Goal: Information Seeking & Learning: Compare options

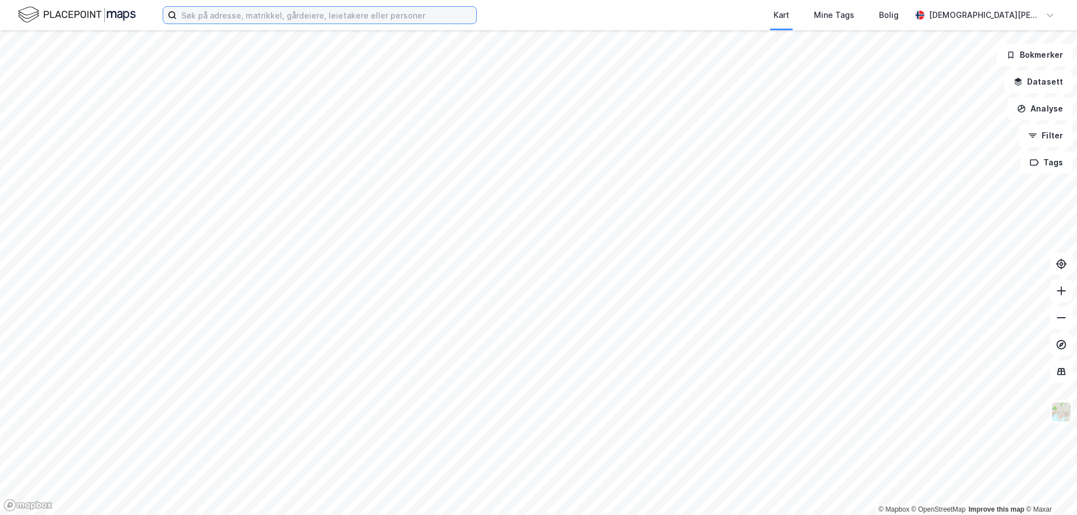
click at [234, 20] on input at bounding box center [326, 15] width 299 height 17
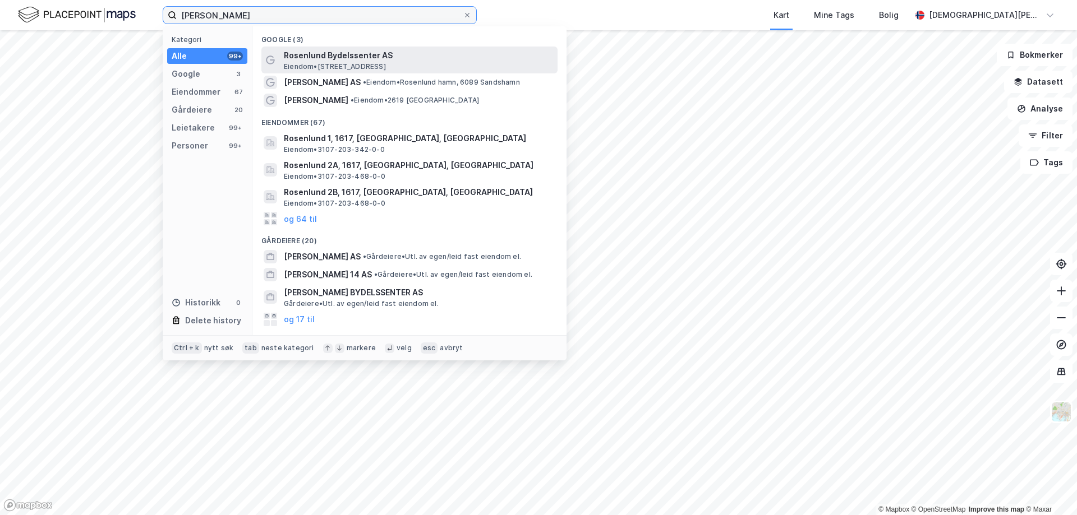
type input "[PERSON_NAME]"
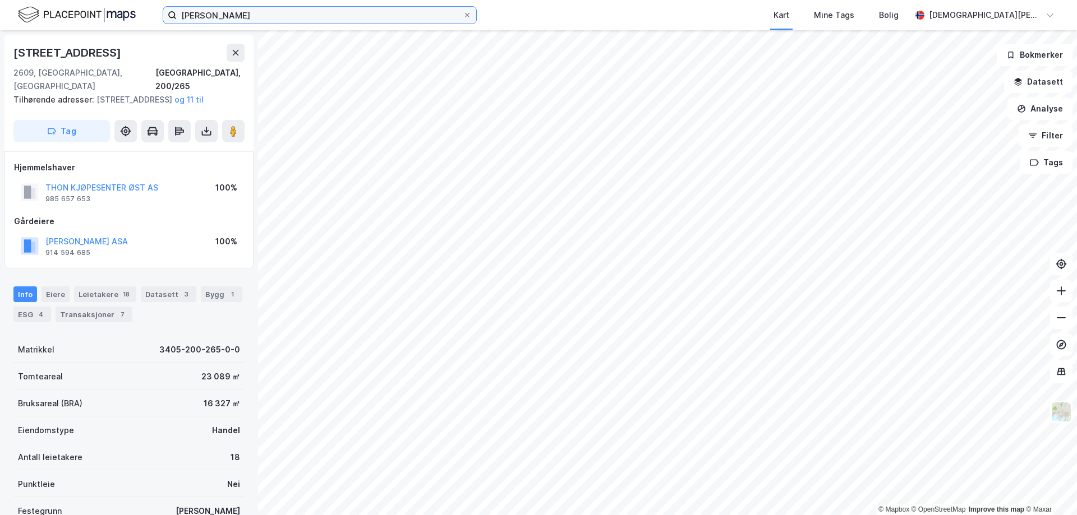
click at [256, 11] on input "[PERSON_NAME]" at bounding box center [320, 15] width 286 height 17
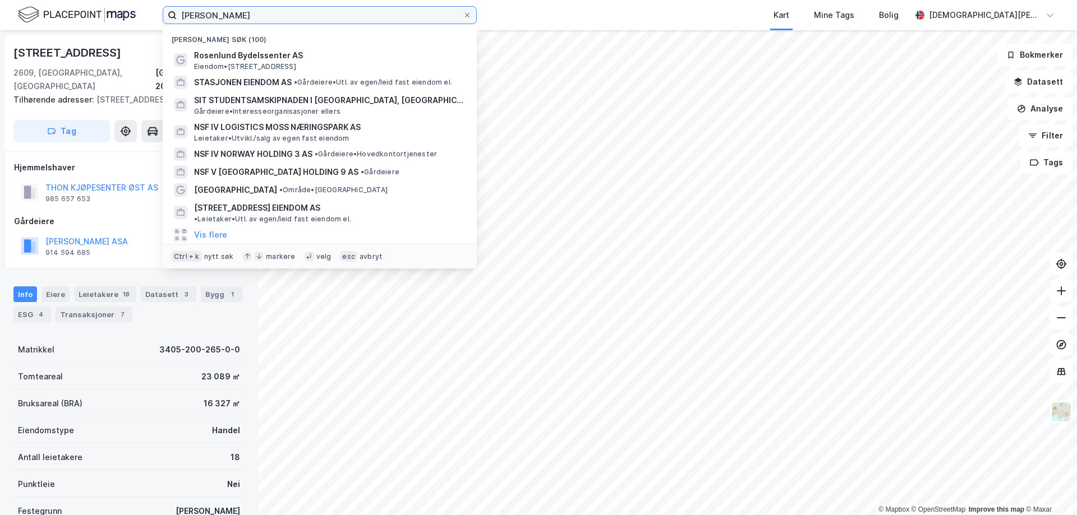
click at [256, 11] on input "[PERSON_NAME]" at bounding box center [320, 15] width 286 height 17
click at [256, 10] on input "[PERSON_NAME]" at bounding box center [320, 15] width 286 height 17
click at [279, 13] on input "[PERSON_NAME]" at bounding box center [320, 15] width 286 height 17
click at [283, 15] on input "[PERSON_NAME]" at bounding box center [320, 15] width 286 height 17
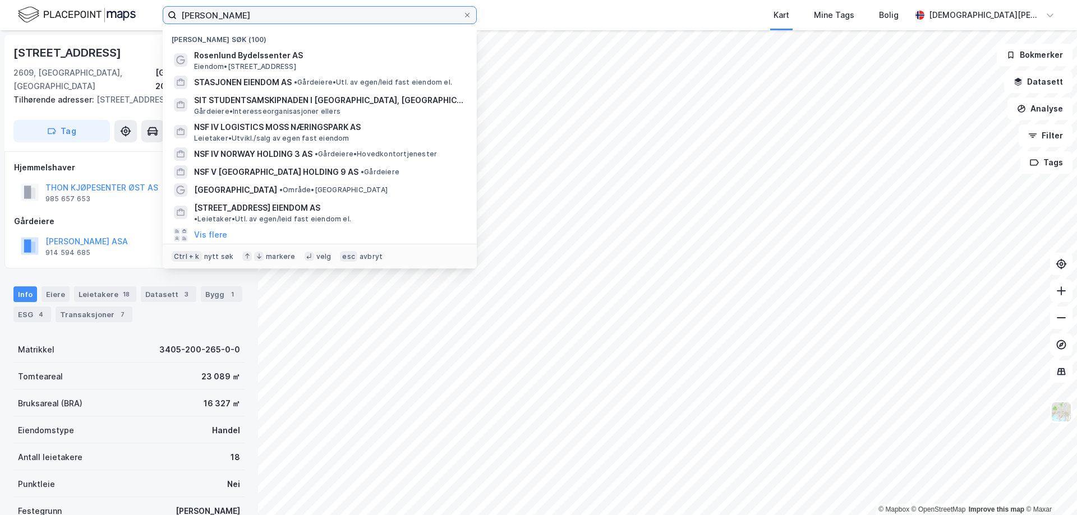
click at [283, 15] on input "[PERSON_NAME]" at bounding box center [320, 15] width 286 height 17
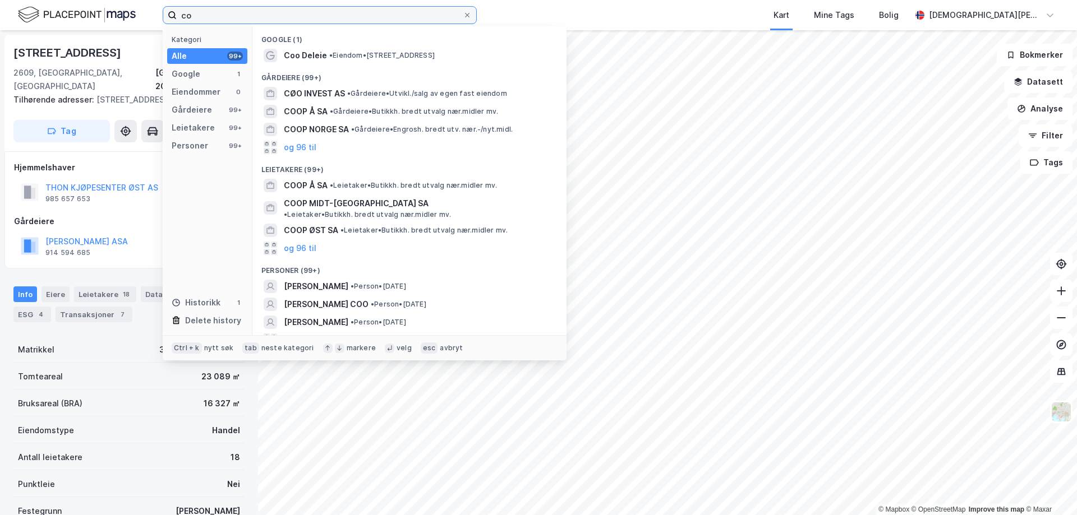
type input "c"
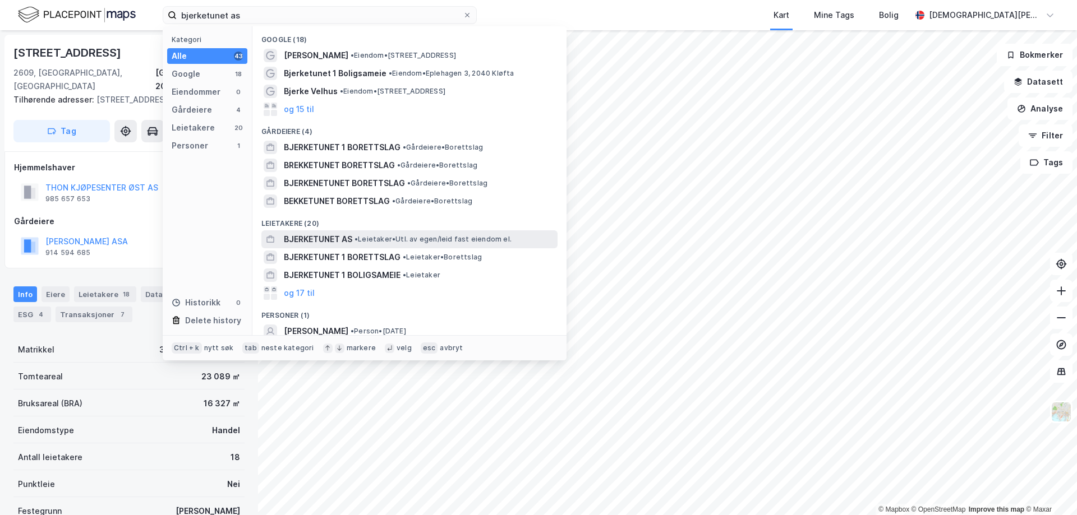
click at [371, 241] on span "• Leietaker • Utl. av egen/leid fast eiendom el." at bounding box center [432, 239] width 157 height 9
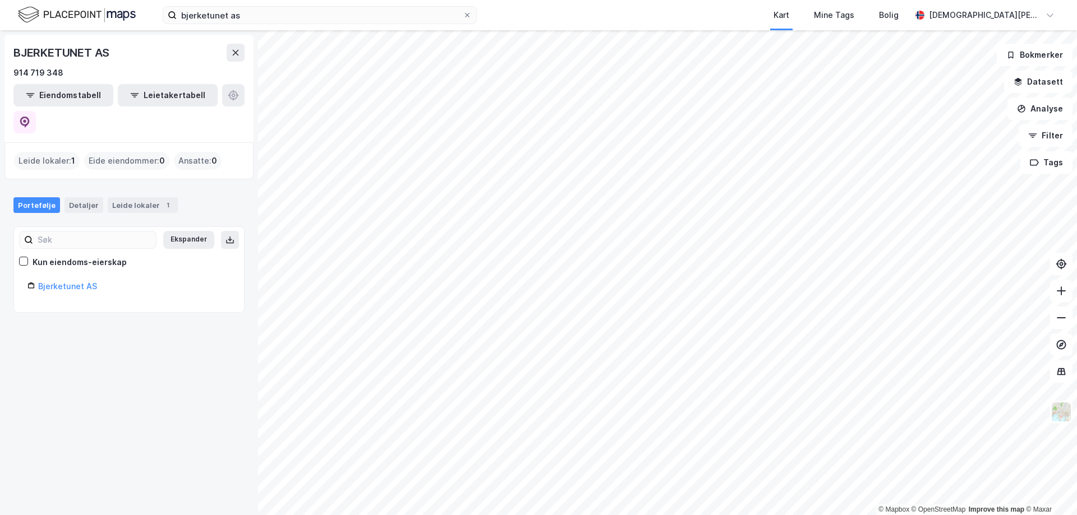
click at [51, 245] on div "Ekspander Kun eiendoms-eierskap Bjerketunet AS" at bounding box center [128, 270] width 203 height 58
click at [61, 282] on link "Bjerketunet AS" at bounding box center [67, 287] width 59 height 10
click at [77, 282] on link "Bjerketunet AS" at bounding box center [67, 287] width 59 height 10
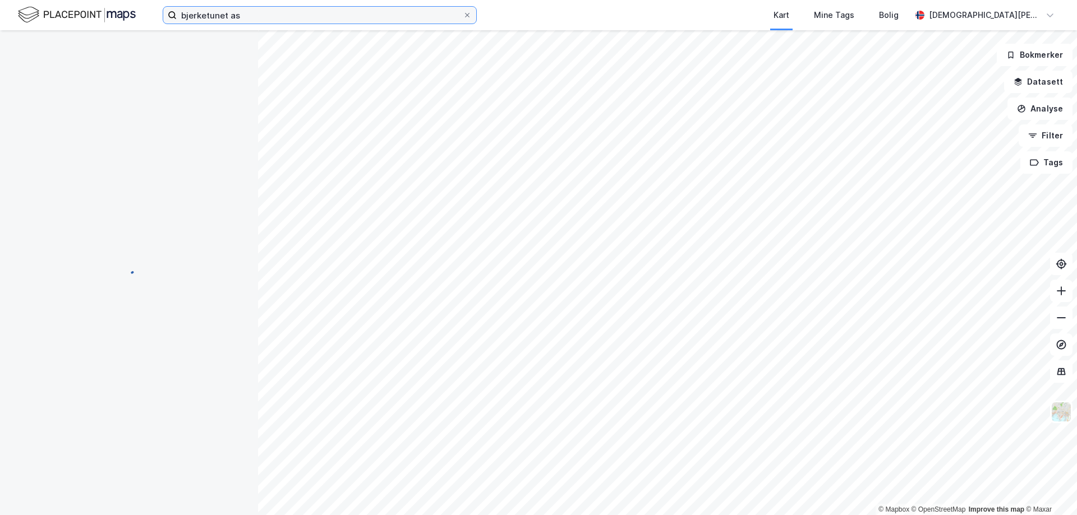
click at [260, 16] on input "bjerketunet as" at bounding box center [320, 15] width 286 height 17
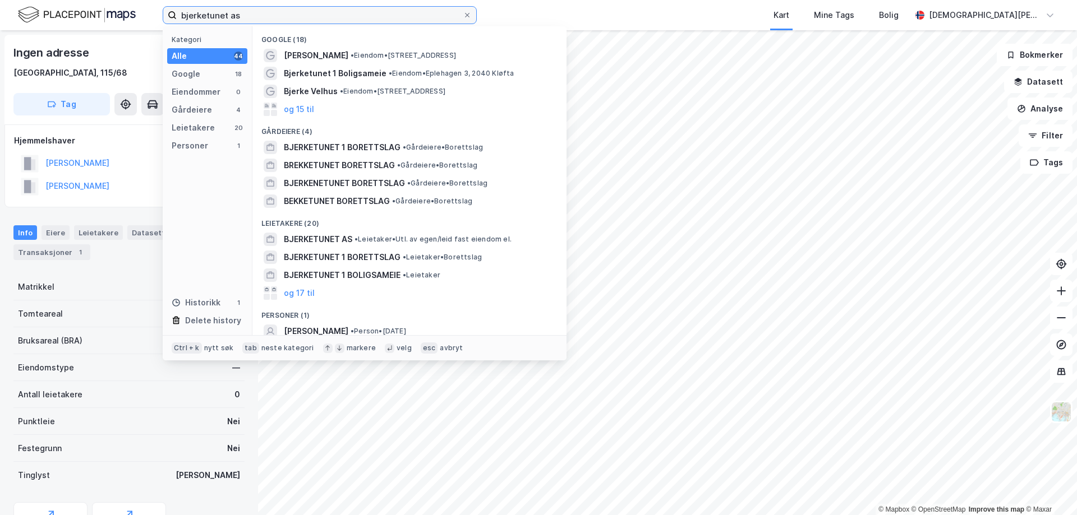
click at [260, 16] on input "bjerketunet as" at bounding box center [320, 15] width 286 height 17
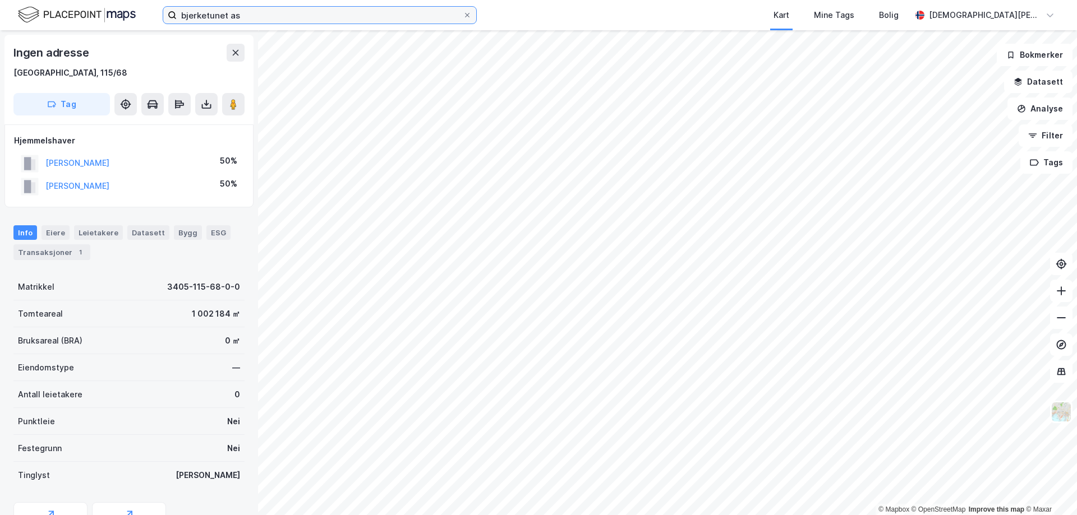
click at [260, 16] on input "bjerketunet as" at bounding box center [320, 15] width 286 height 17
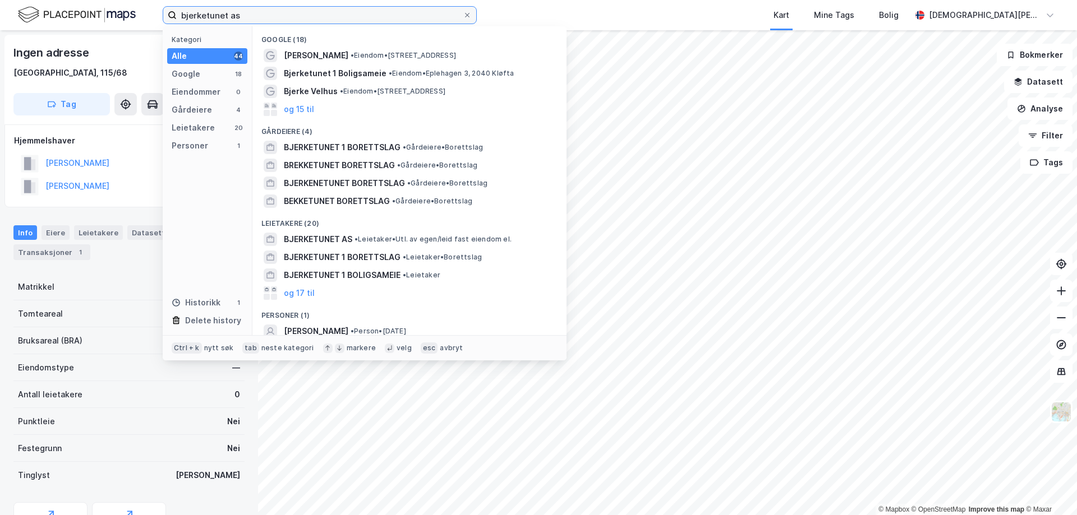
click at [260, 16] on input "bjerketunet as" at bounding box center [320, 15] width 286 height 17
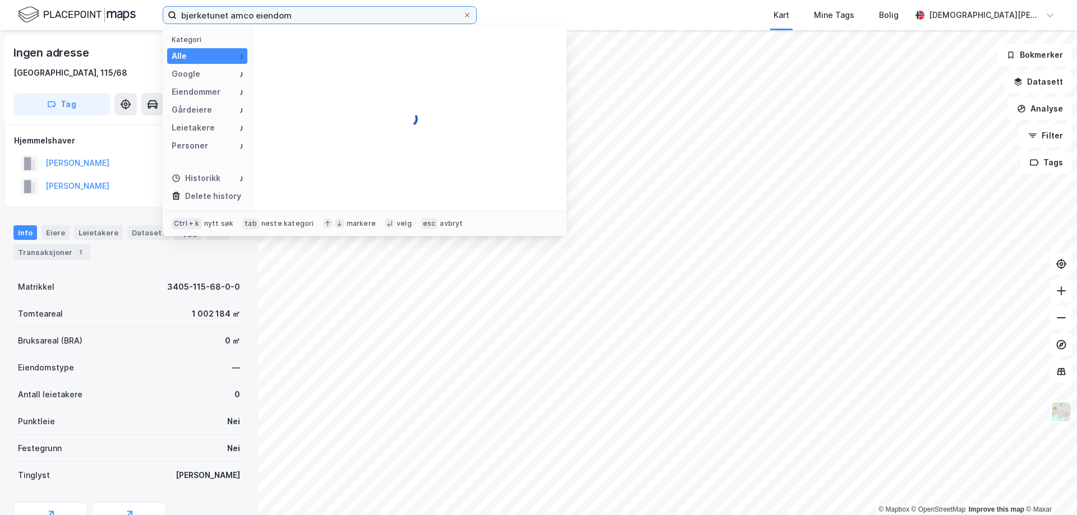
click at [260, 16] on input "bjerketunet amco eiendom" at bounding box center [320, 15] width 286 height 17
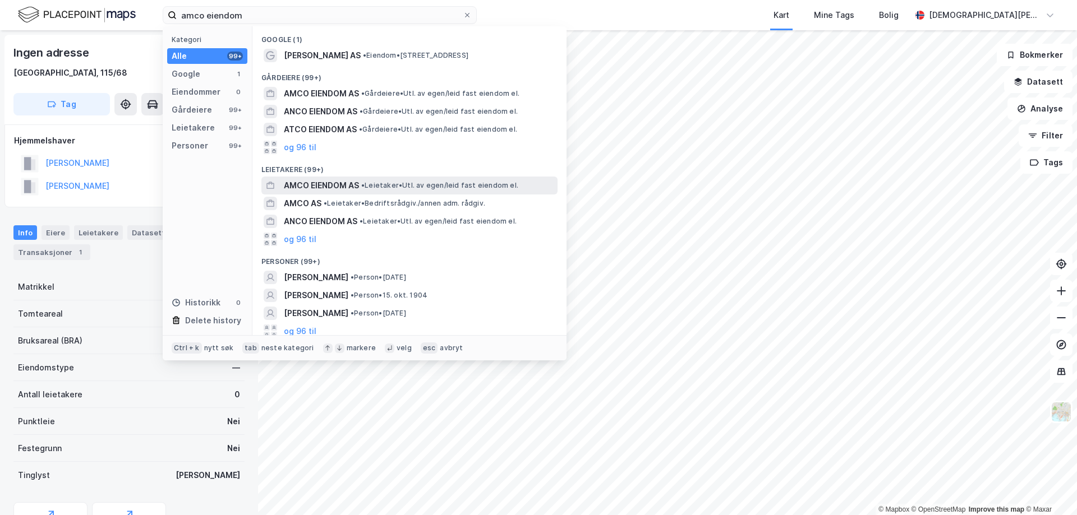
click at [331, 185] on span "AMCO EIENDOM AS" at bounding box center [321, 185] width 75 height 13
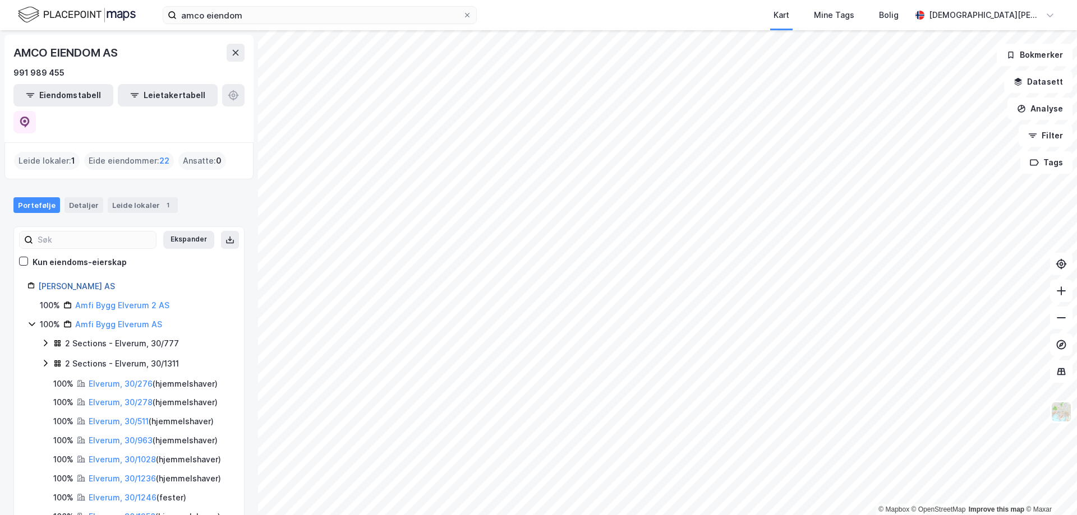
click at [63, 282] on link "[PERSON_NAME] AS" at bounding box center [76, 287] width 77 height 10
click at [95, 282] on link "[PERSON_NAME] AS" at bounding box center [76, 287] width 77 height 10
click at [131, 152] on div "Eide eiendommer : 22" at bounding box center [129, 161] width 90 height 18
click at [221, 24] on div "amco eiendom Kart Mine Tags Bolig [DEMOGRAPHIC_DATA][PERSON_NAME]" at bounding box center [538, 15] width 1077 height 30
click at [236, 17] on input "amco eiendom" at bounding box center [320, 15] width 286 height 17
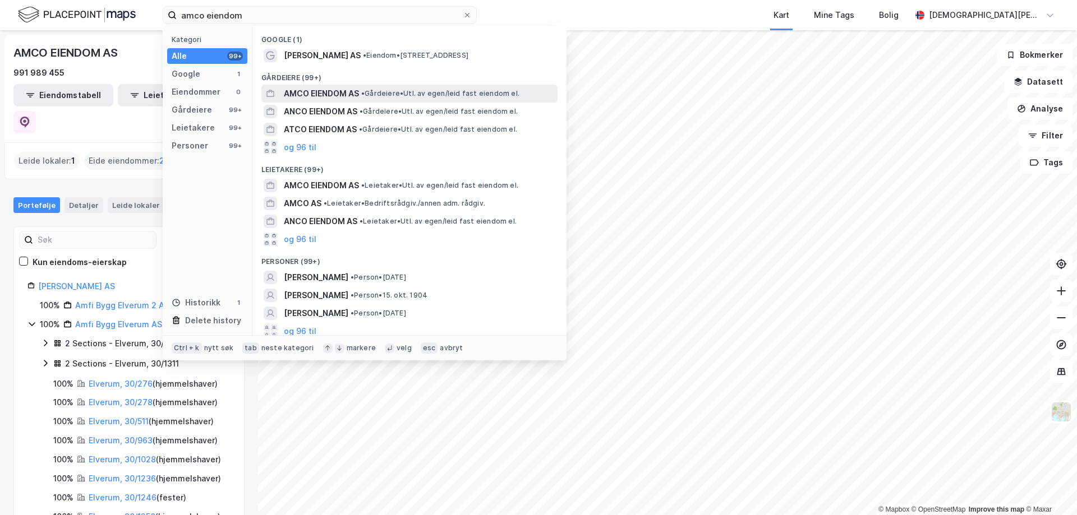
click at [535, 93] on div "AMCO EIENDOM AS • Gårdeiere • Utl. av egen/leid fast eiendom el." at bounding box center [419, 93] width 271 height 13
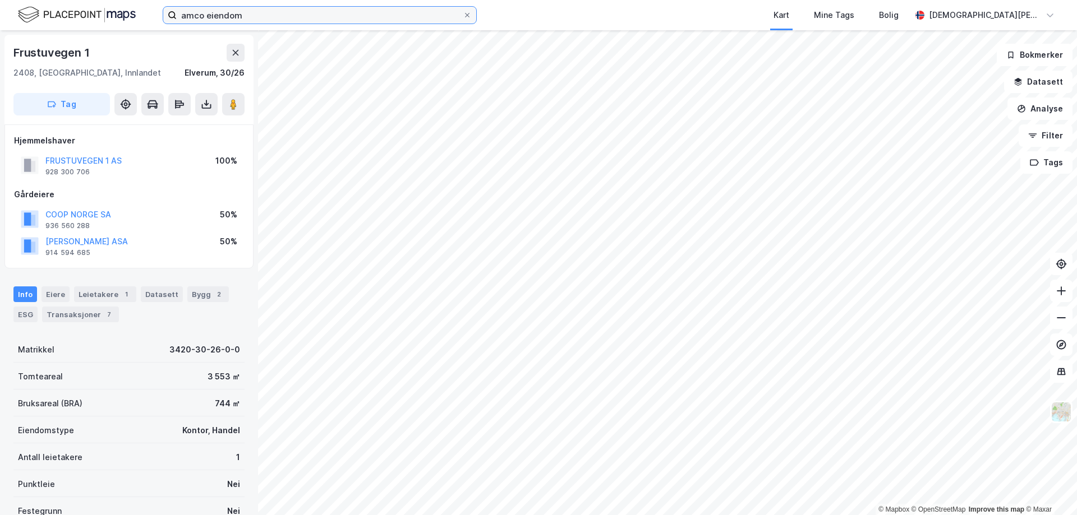
click at [346, 22] on input "amco eiendom" at bounding box center [320, 15] width 286 height 17
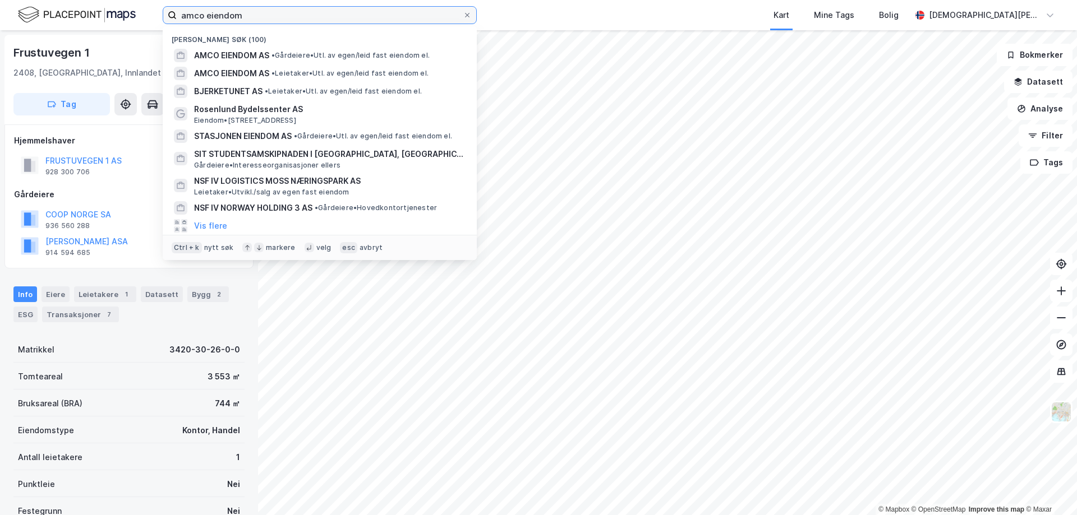
click at [346, 22] on input "amco eiendom" at bounding box center [320, 15] width 286 height 17
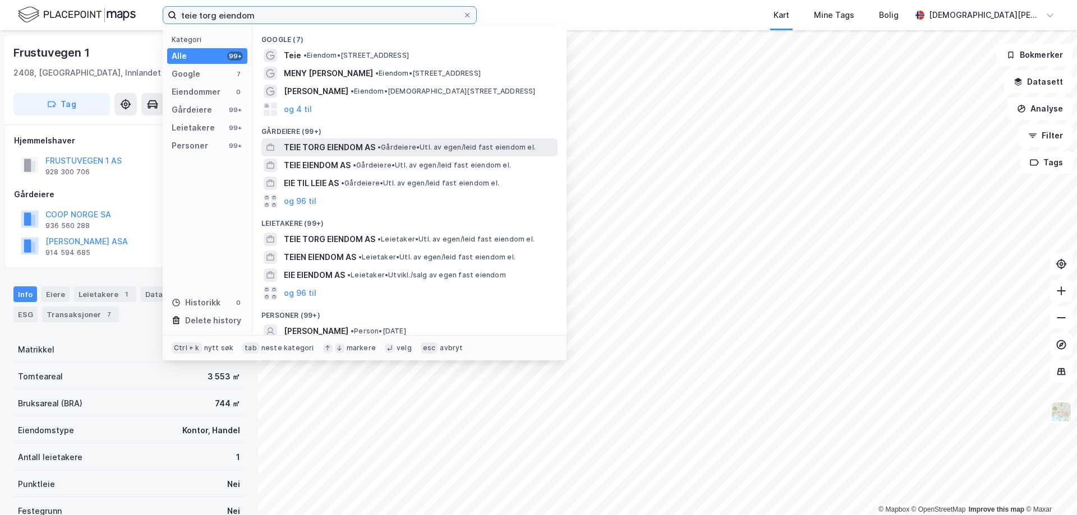
type input "teie torg eiendom"
click at [406, 144] on span "• Gårdeiere • Utl. av egen/leid fast eiendom el." at bounding box center [456, 147] width 158 height 9
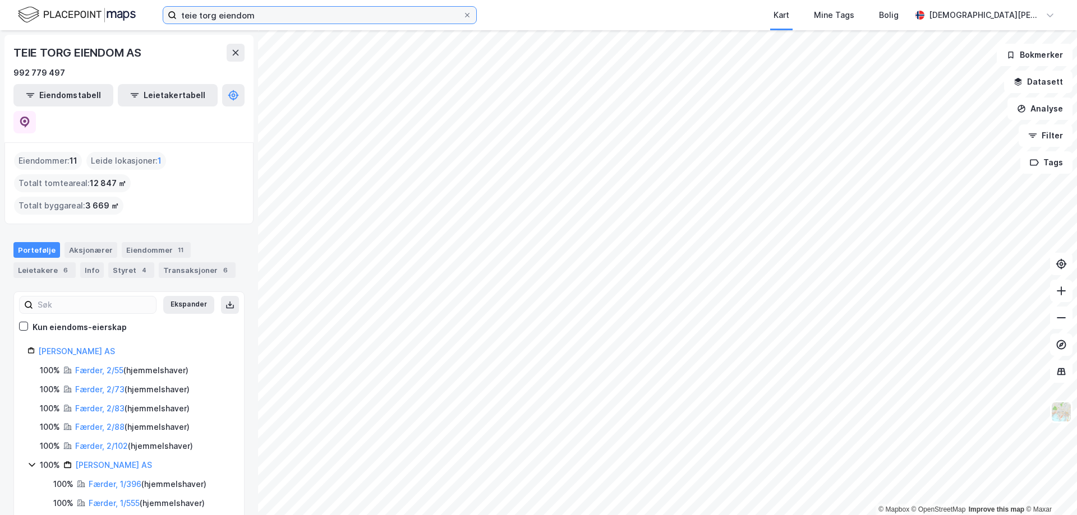
click at [248, 13] on input "teie torg eiendom" at bounding box center [320, 15] width 286 height 17
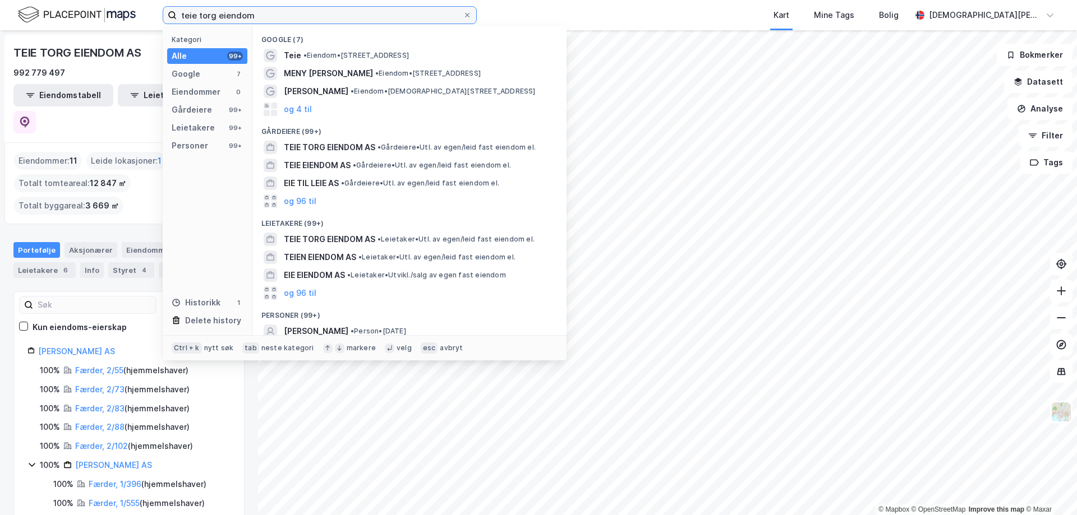
click at [248, 13] on input "teie torg eiendom" at bounding box center [320, 15] width 286 height 17
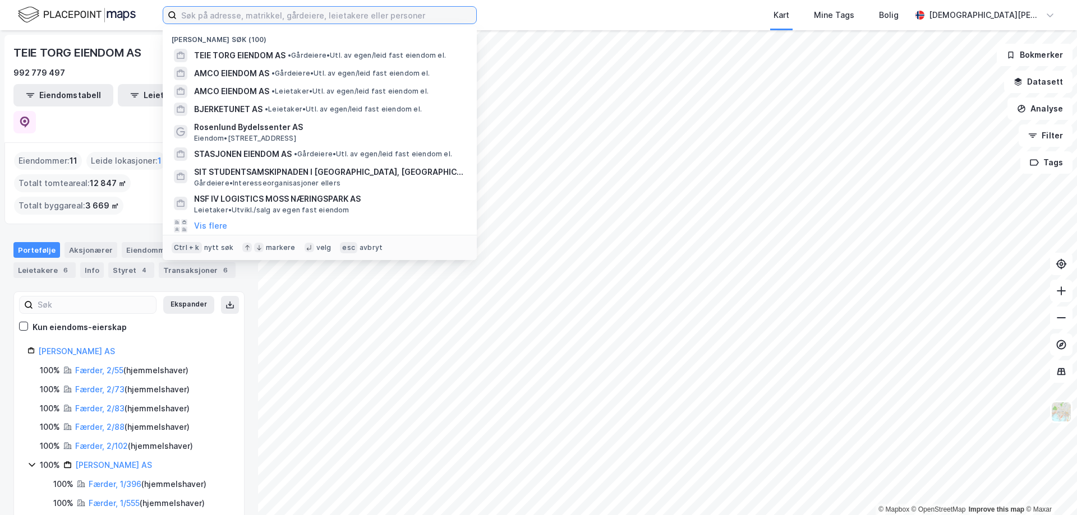
type input "c"
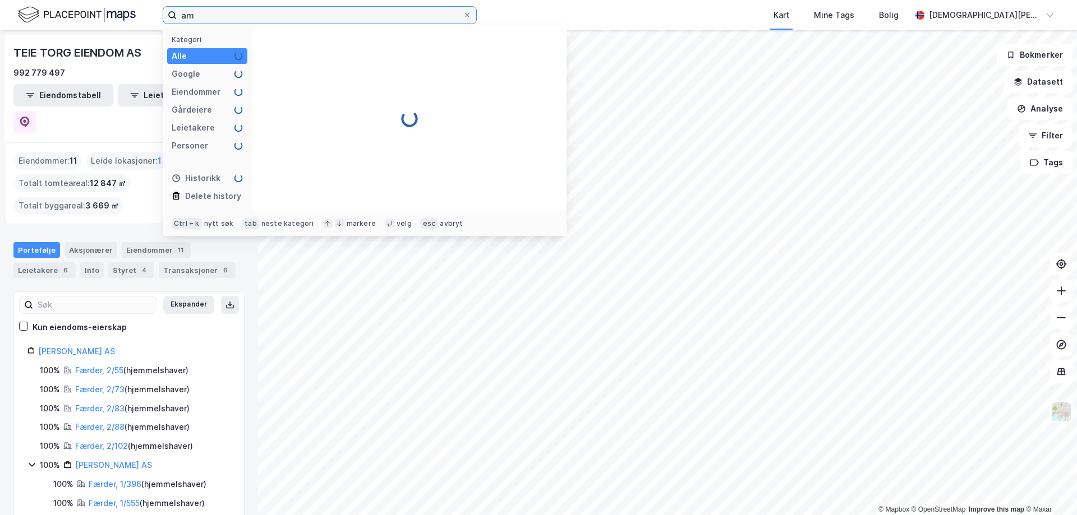
type input "a"
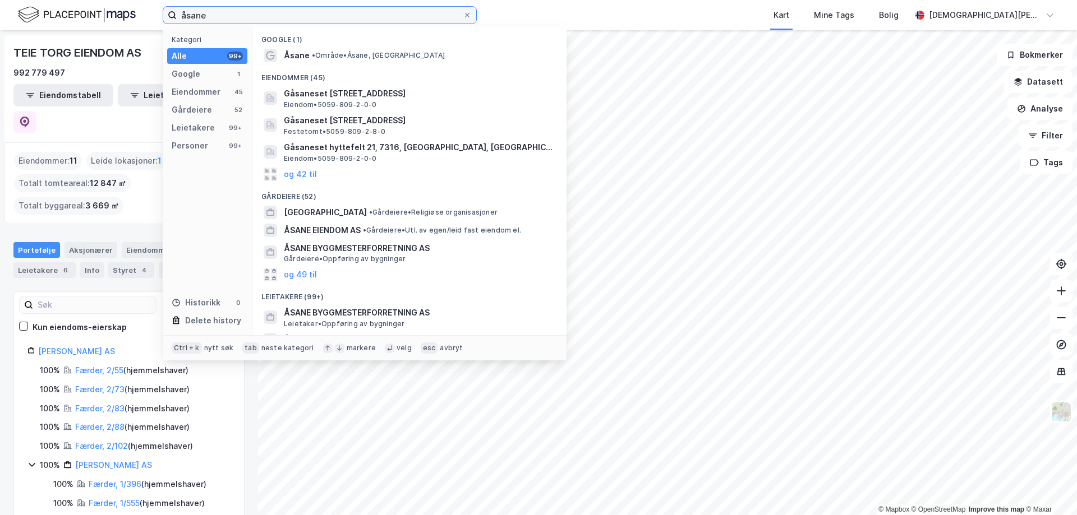
click at [240, 12] on input "åsane" at bounding box center [320, 15] width 286 height 17
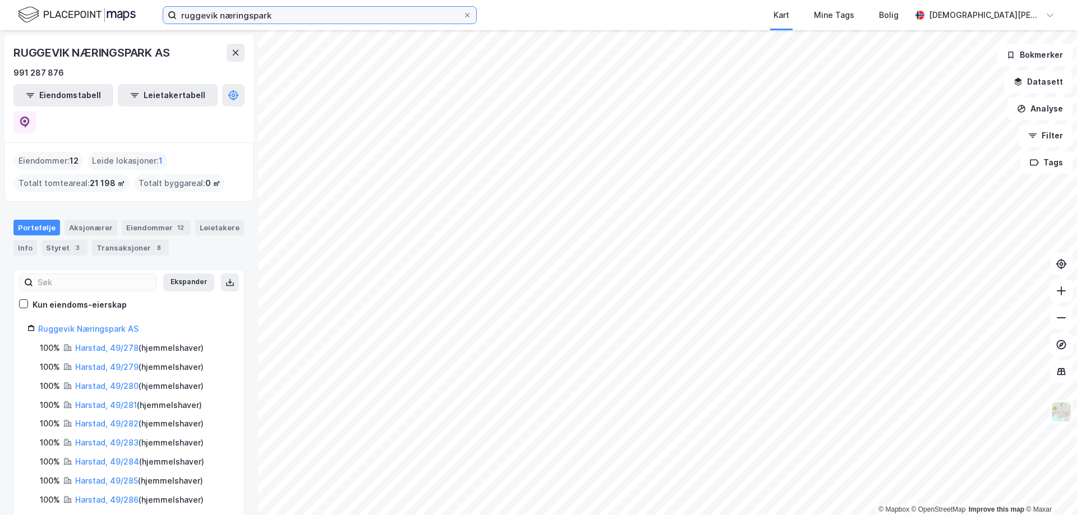
click at [293, 11] on input "ruggevik næringspark" at bounding box center [320, 15] width 286 height 17
type input "tolvsrød torg"
click at [293, 11] on input "tolvsrød torg" at bounding box center [320, 15] width 286 height 17
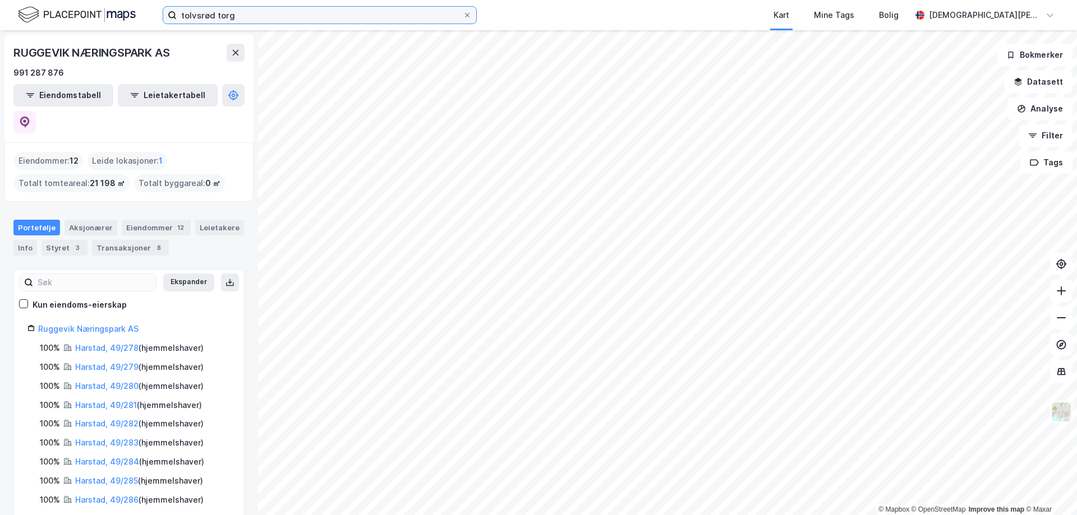
click at [293, 11] on input "tolvsrød torg" at bounding box center [320, 15] width 286 height 17
click at [91, 12] on img at bounding box center [77, 15] width 118 height 20
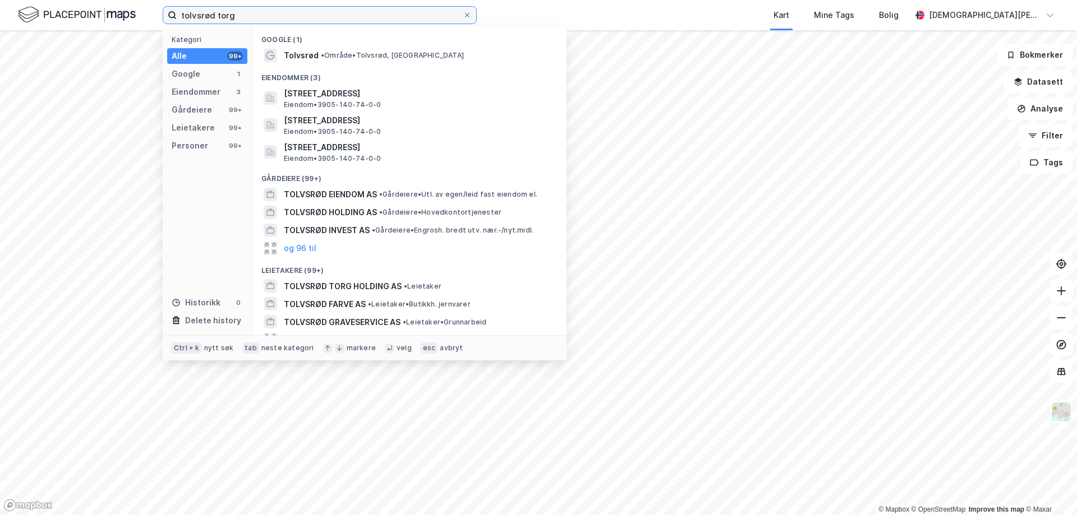
click at [252, 15] on input "tolvsrød torg" at bounding box center [320, 15] width 286 height 17
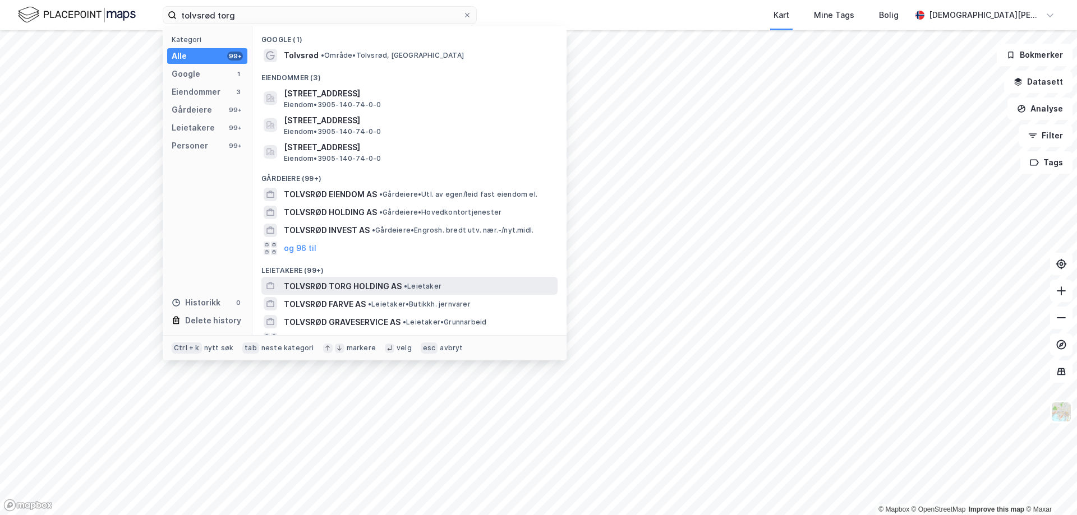
click at [350, 283] on span "TOLVSRØD TORG HOLDING AS" at bounding box center [343, 286] width 118 height 13
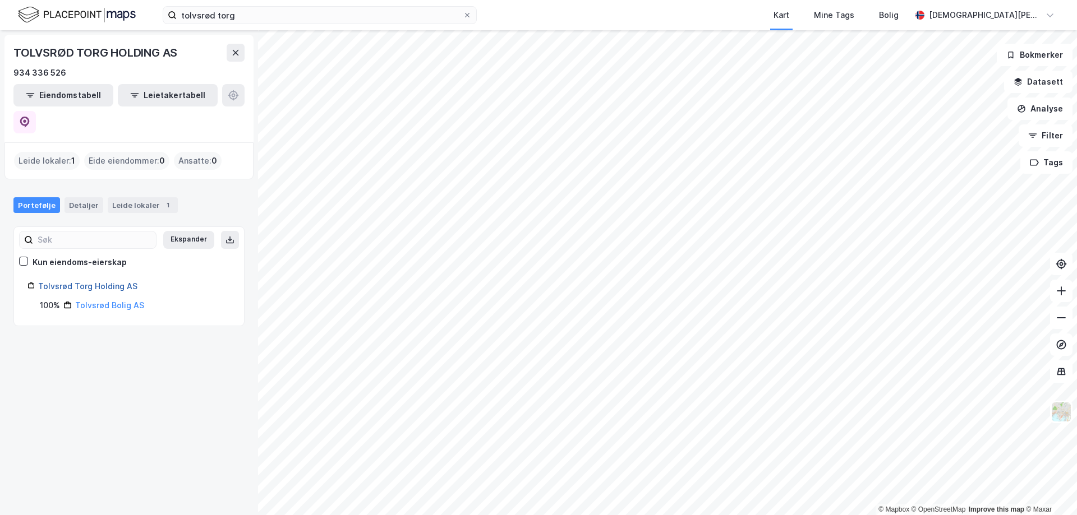
click at [103, 282] on link "Tolvsrød Torg Holding AS" at bounding box center [87, 287] width 99 height 10
click at [260, 10] on input "tolvsrød torg" at bounding box center [320, 15] width 286 height 17
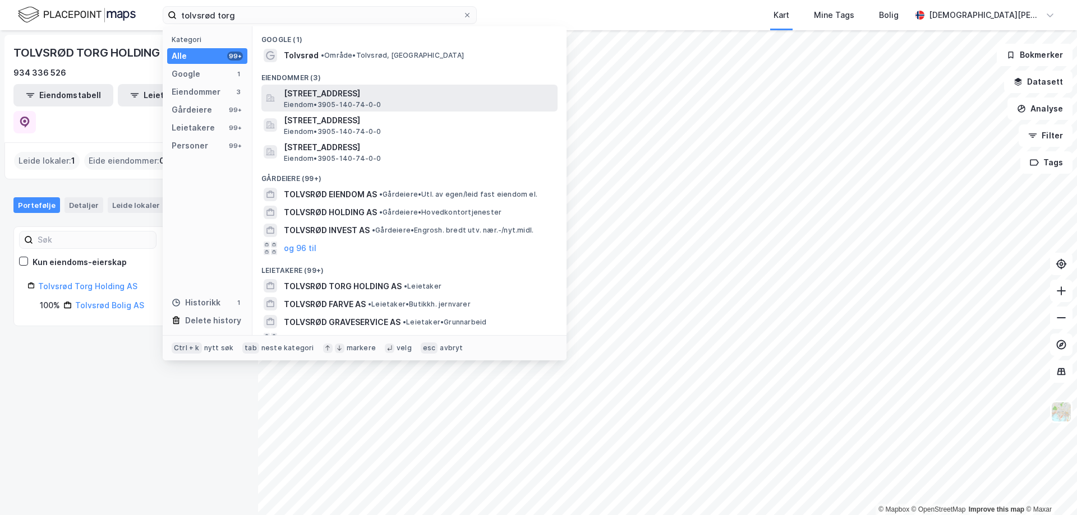
click at [357, 98] on span "[STREET_ADDRESS]" at bounding box center [418, 93] width 269 height 13
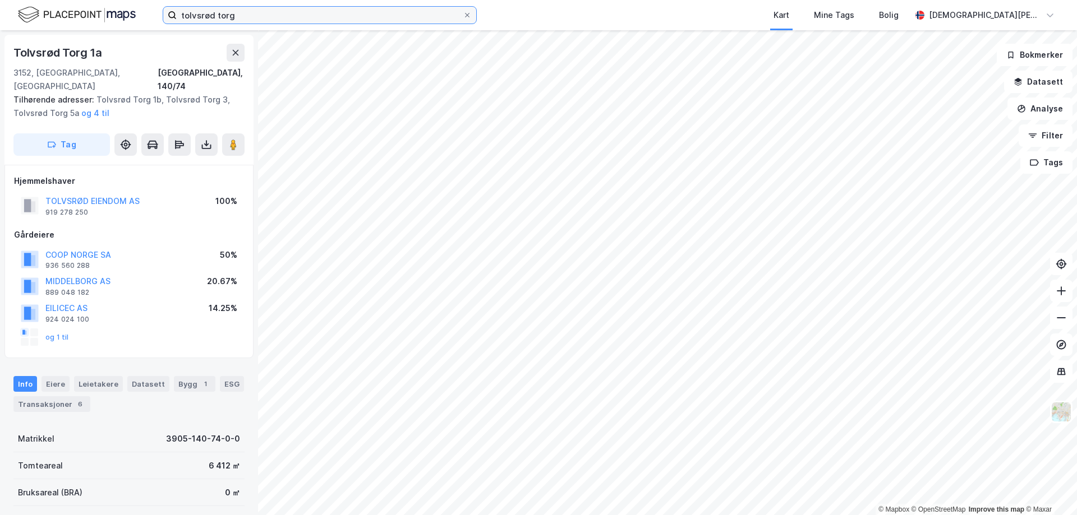
click at [365, 19] on input "tolvsrød torg" at bounding box center [320, 15] width 286 height 17
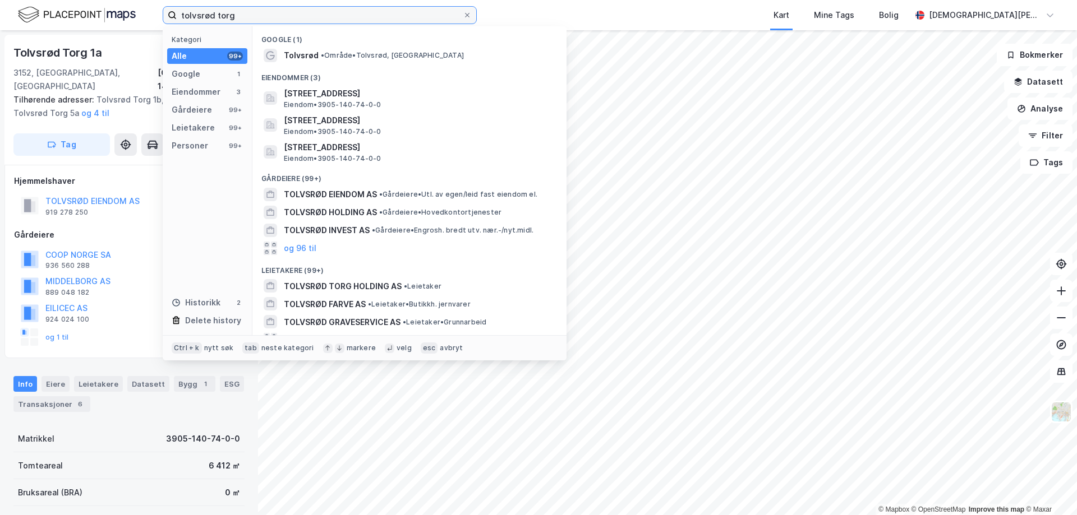
click at [365, 19] on input "tolvsrød torg" at bounding box center [320, 15] width 286 height 17
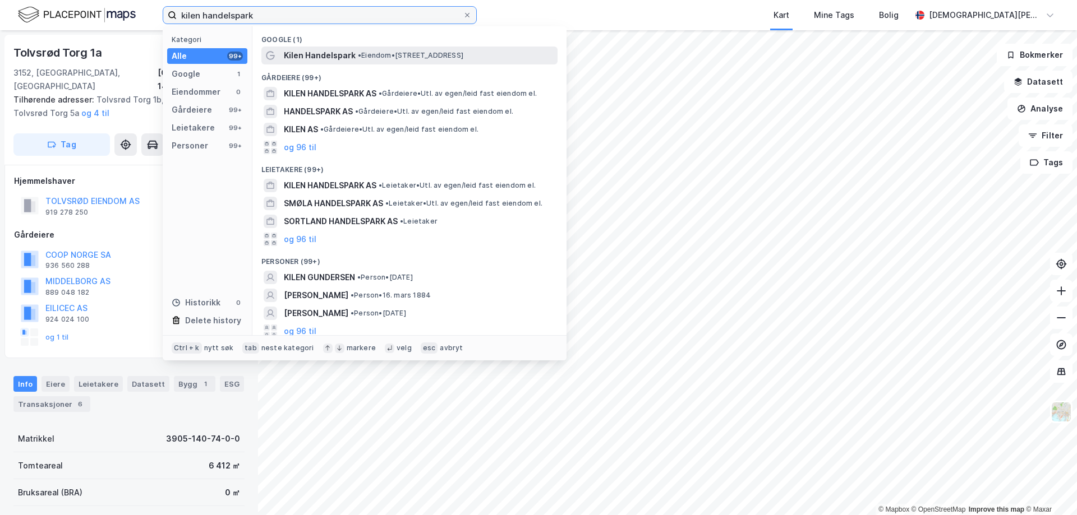
type input "kilen handelspark"
click at [342, 57] on span "Kilen Handelspark" at bounding box center [320, 55] width 72 height 13
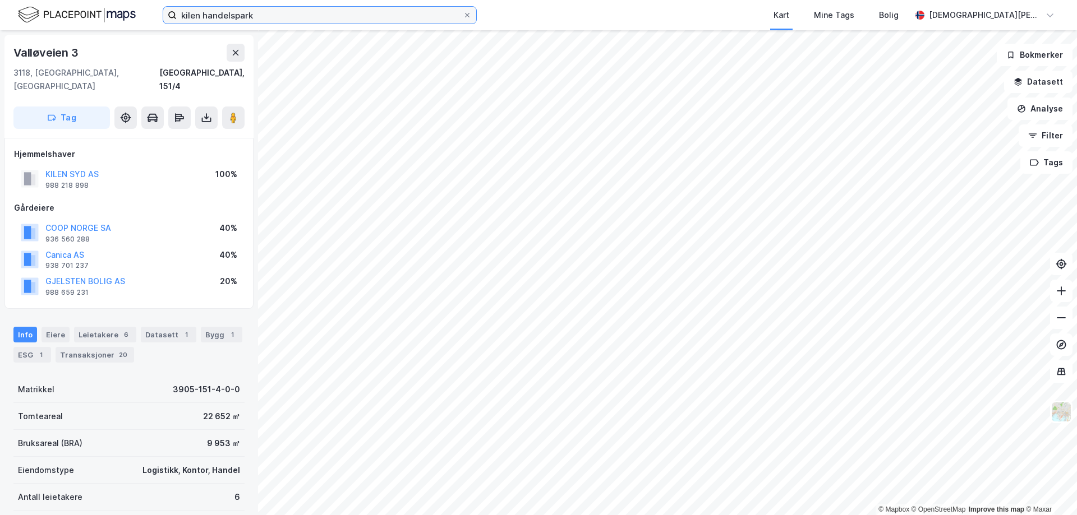
click at [334, 16] on input "kilen handelspark" at bounding box center [320, 15] width 286 height 17
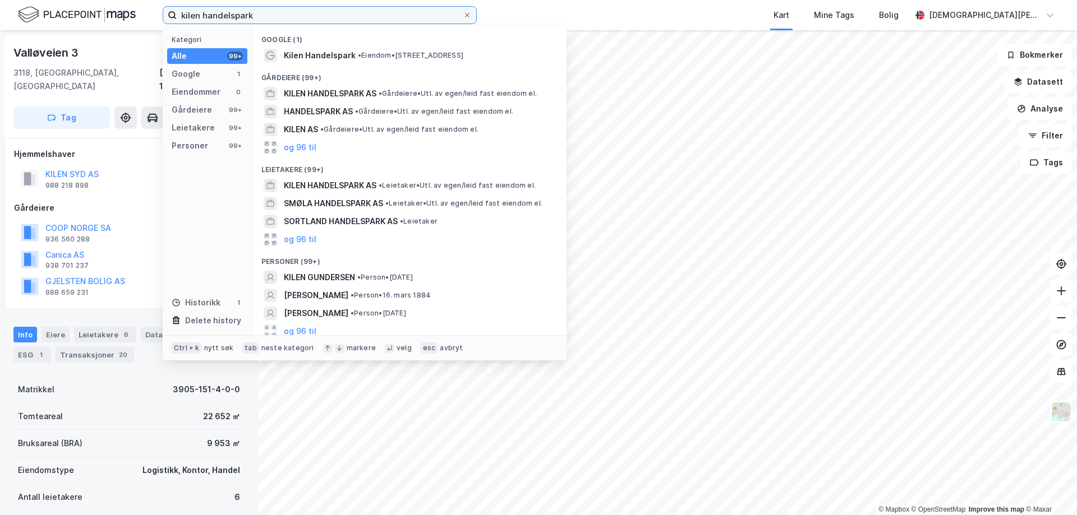
click at [334, 16] on input "kilen handelspark" at bounding box center [320, 15] width 286 height 17
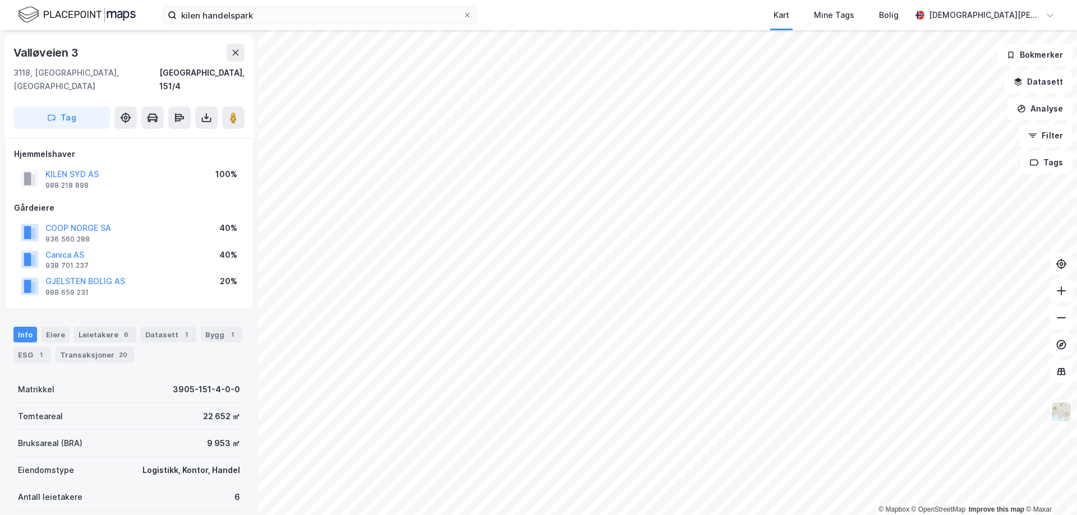
click at [285, 26] on div "kilen handelspark Kart Mine Tags Bolig [DEMOGRAPHIC_DATA][PERSON_NAME]" at bounding box center [538, 15] width 1077 height 30
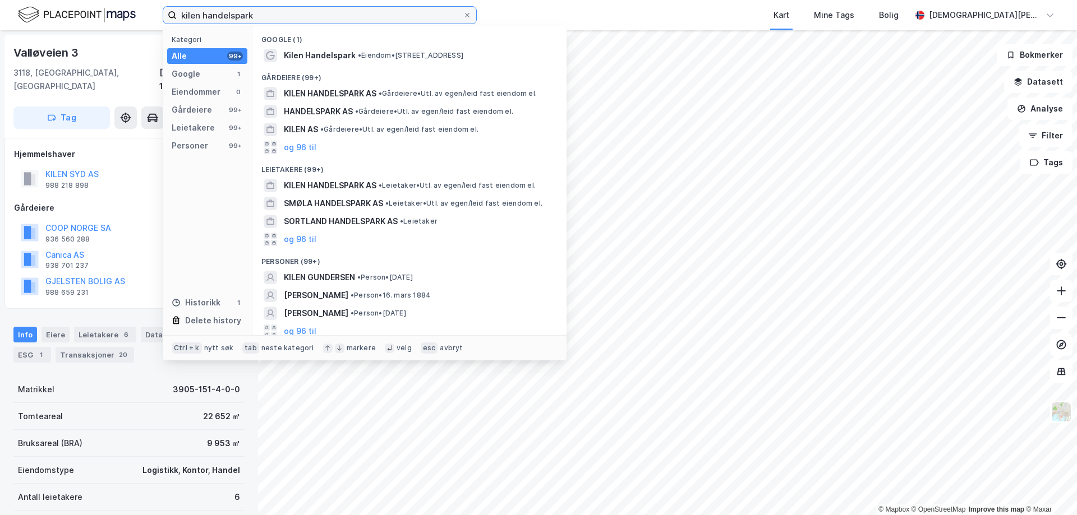
click at [285, 15] on input "kilen handelspark" at bounding box center [320, 15] width 286 height 17
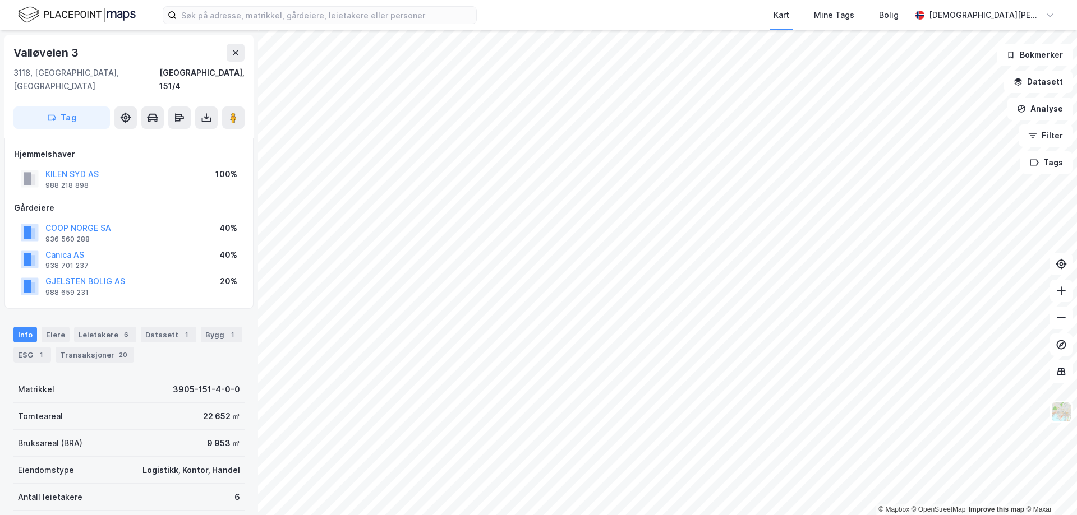
click at [531, 10] on div "Kart Mine Tags Bolig" at bounding box center [721, 15] width 380 height 30
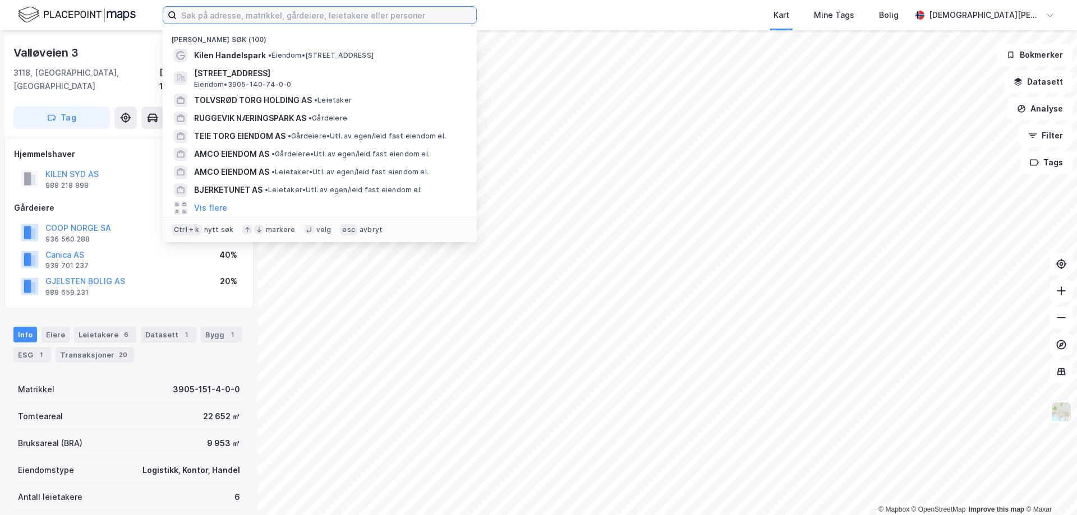
click at [440, 20] on input at bounding box center [326, 15] width 299 height 17
click at [511, 20] on div "Nylige søk (100) Kilen Handelspark • Eiendom • [STREET_ADDRESS] Eiendom • 3905-…" at bounding box center [538, 15] width 1077 height 30
click at [458, 20] on input at bounding box center [326, 15] width 299 height 17
click at [513, 17] on div "Nylige søk (100) Kilen Handelspark • Eiendom • [STREET_ADDRESS] Eiendom • 3905-…" at bounding box center [538, 15] width 1077 height 30
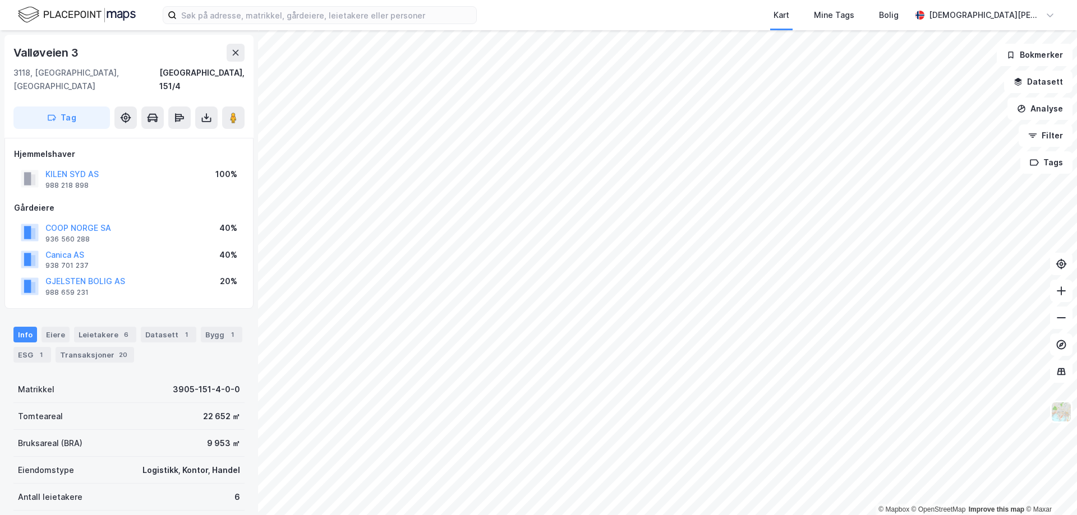
click at [487, 17] on div "Kart Mine Tags Bolig [DEMOGRAPHIC_DATA][PERSON_NAME]" at bounding box center [538, 15] width 1077 height 30
click at [480, 10] on div "Kart Mine Tags Bolig [DEMOGRAPHIC_DATA][PERSON_NAME]" at bounding box center [538, 15] width 1077 height 30
click at [451, 16] on input at bounding box center [326, 15] width 299 height 17
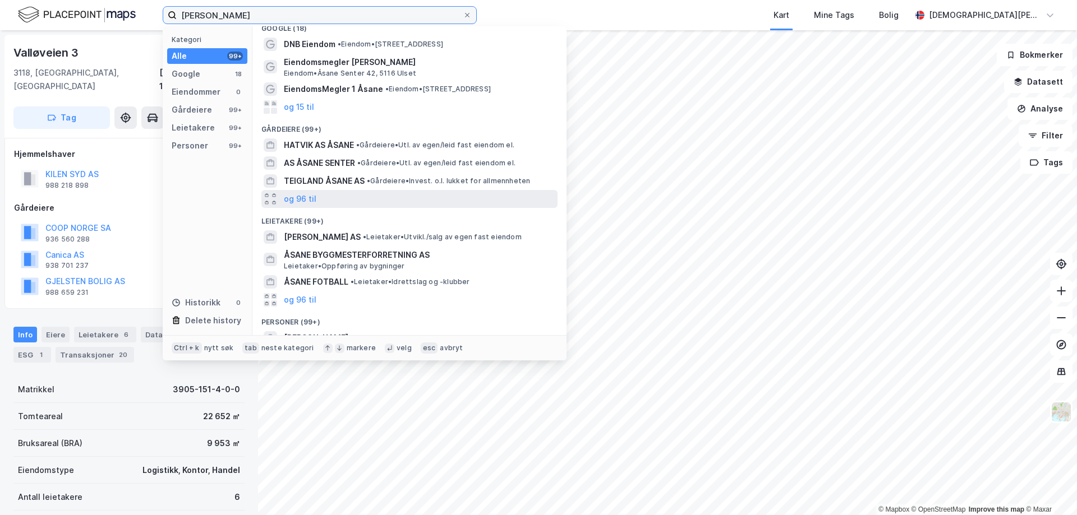
scroll to position [67, 0]
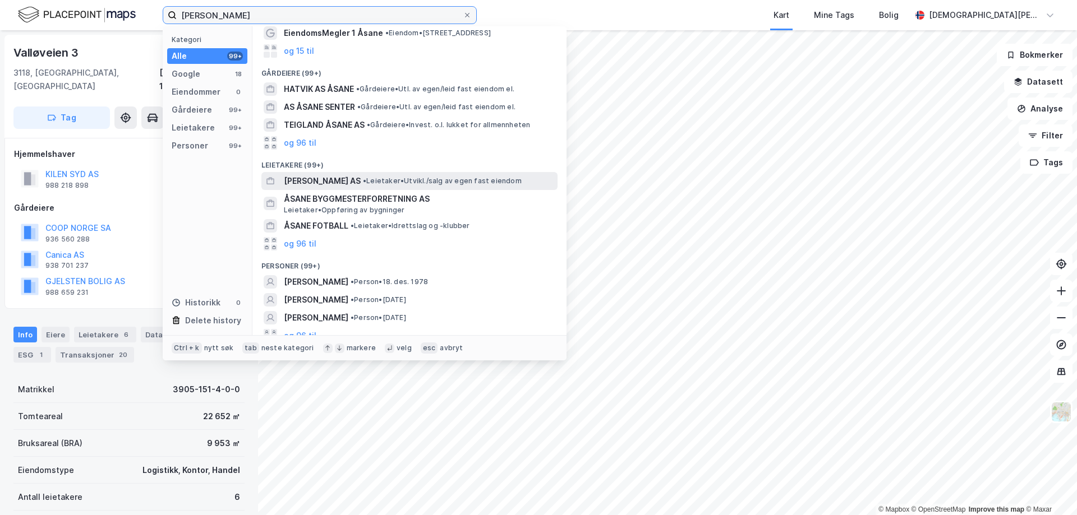
type input "[PERSON_NAME]"
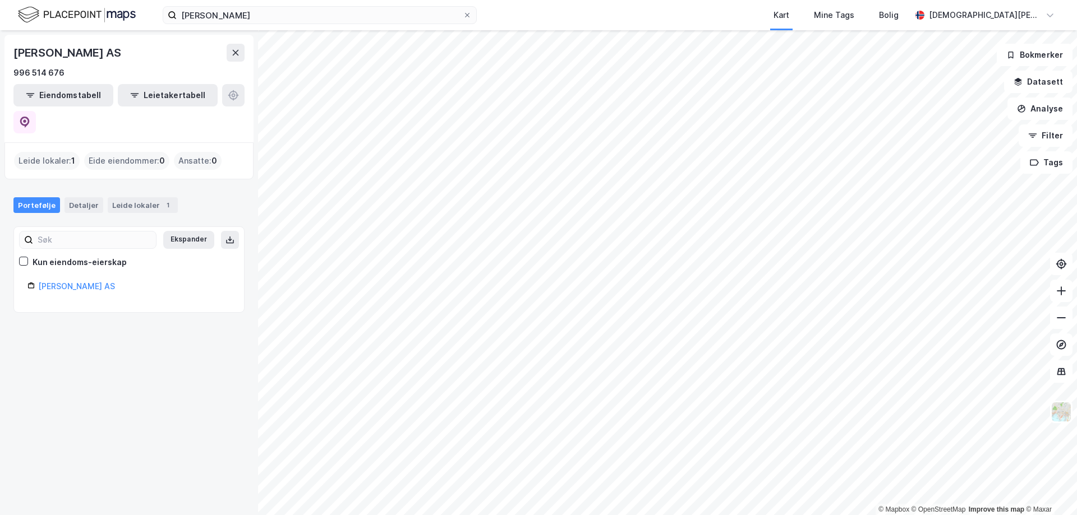
click at [118, 15] on img at bounding box center [77, 15] width 118 height 20
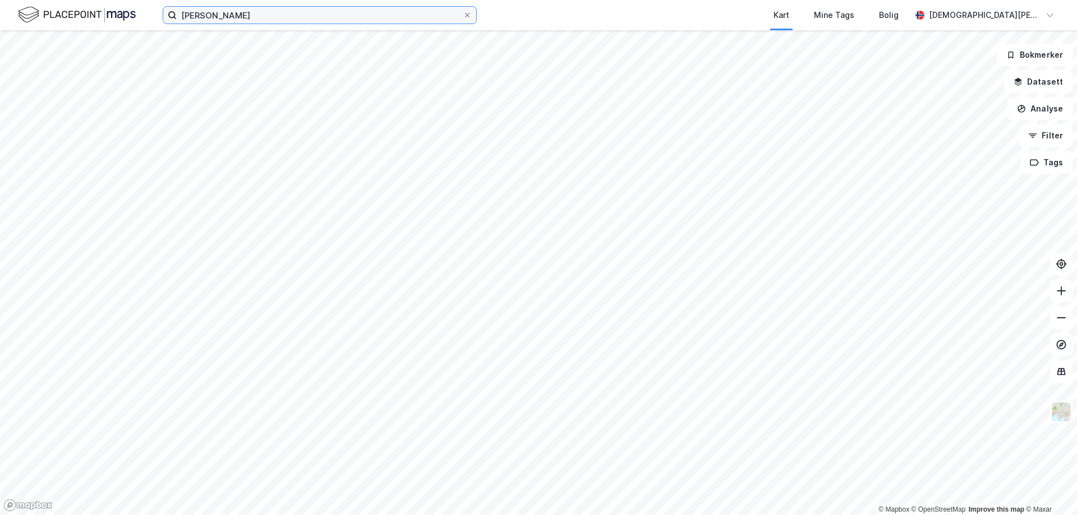
click at [288, 19] on input "[PERSON_NAME]" at bounding box center [320, 15] width 286 height 17
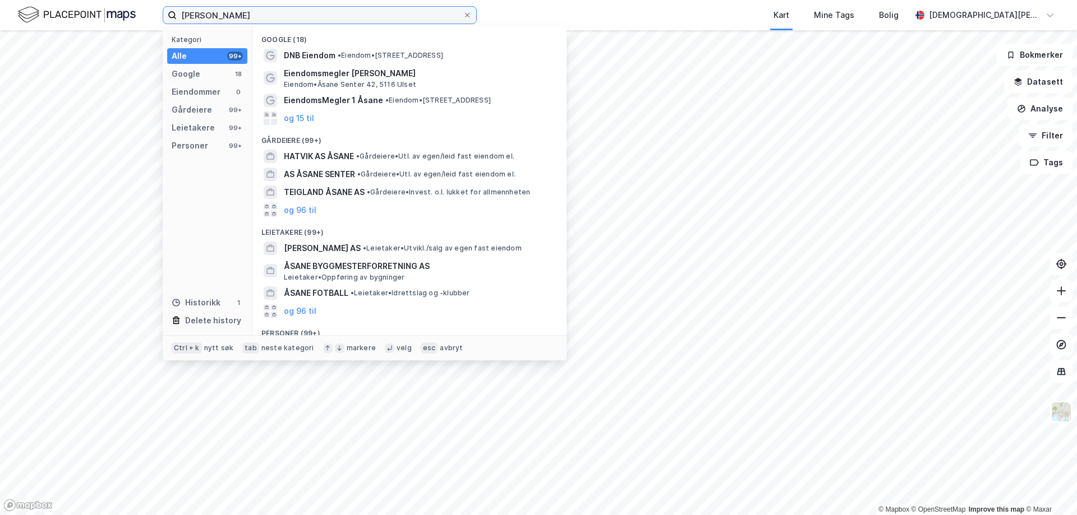
click at [288, 19] on input "[PERSON_NAME]" at bounding box center [320, 15] width 286 height 17
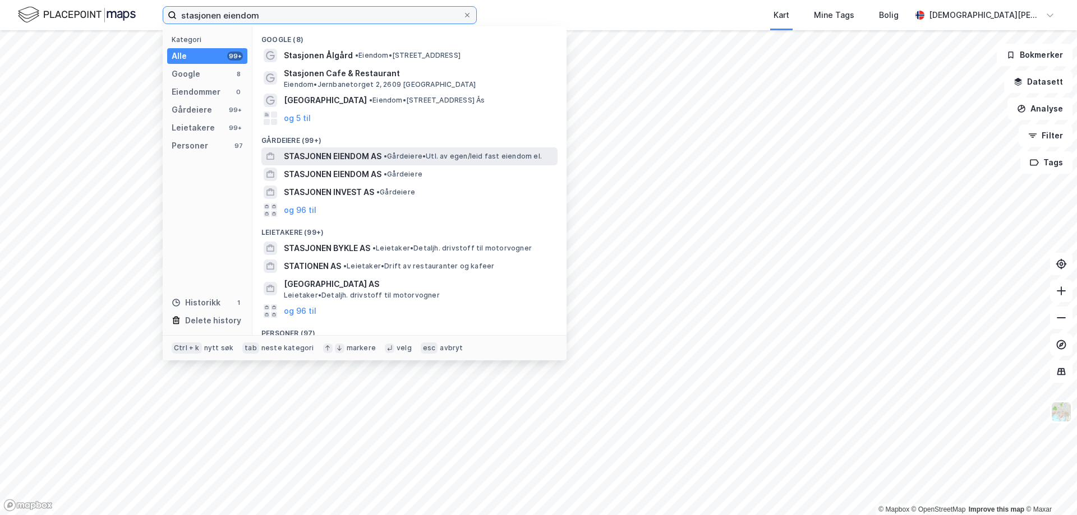
type input "stasjonen eiendom"
click at [343, 160] on span "STASJONEN EIENDOM AS" at bounding box center [333, 156] width 98 height 13
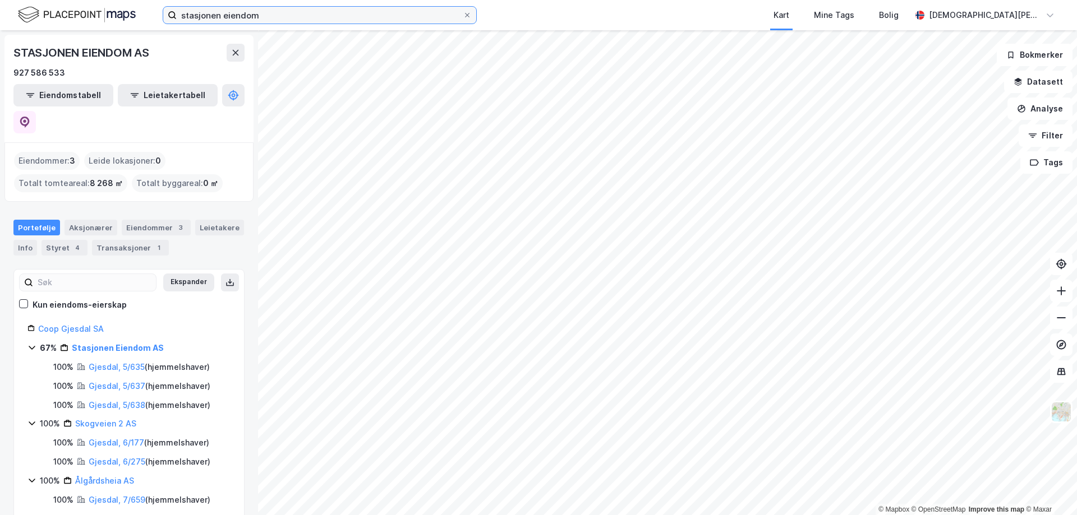
click at [250, 13] on input "stasjonen eiendom" at bounding box center [320, 15] width 286 height 17
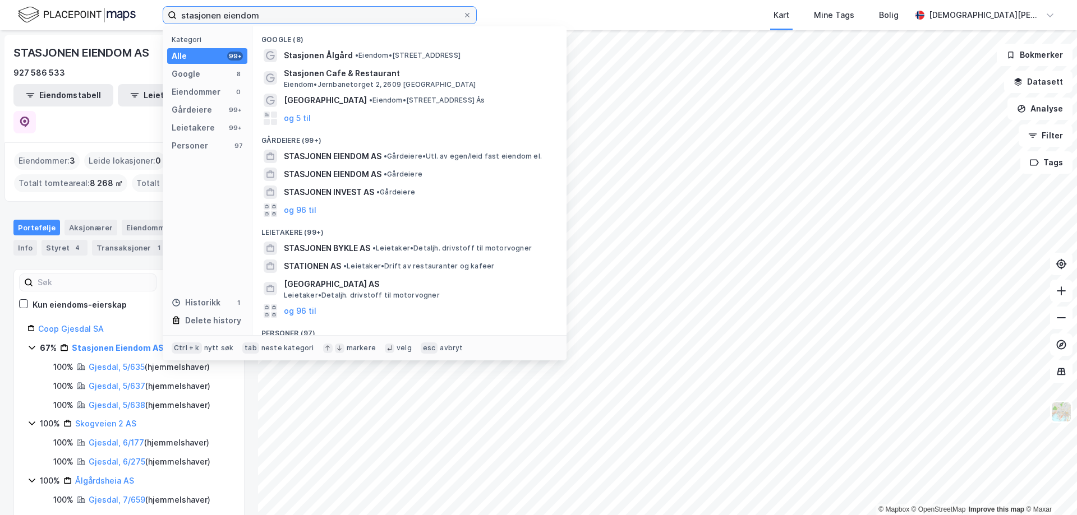
click at [250, 13] on input "stasjonen eiendom" at bounding box center [320, 15] width 286 height 17
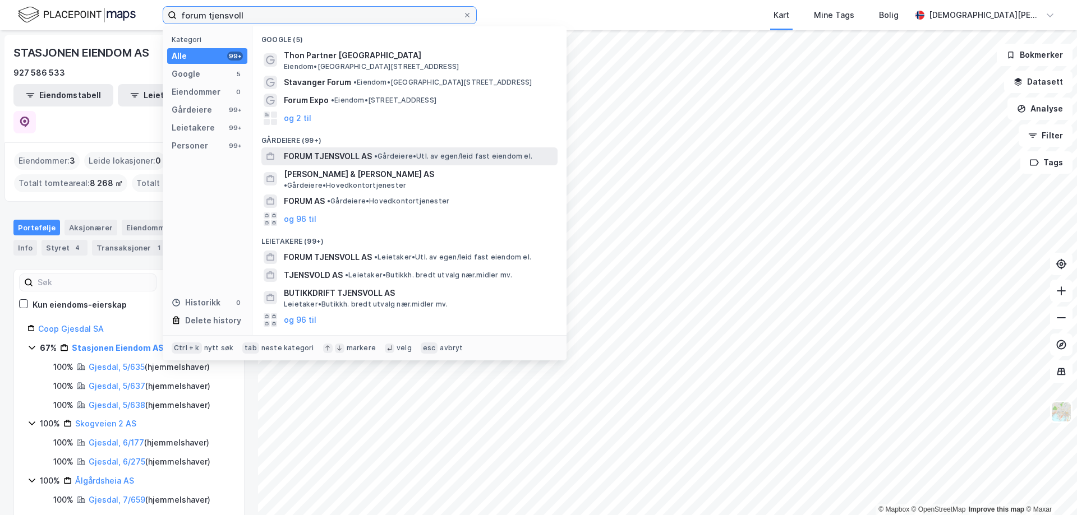
type input "forum tjensvoll"
click at [307, 151] on span "FORUM TJENSVOLL AS" at bounding box center [328, 156] width 88 height 13
